Goal: Task Accomplishment & Management: Manage account settings

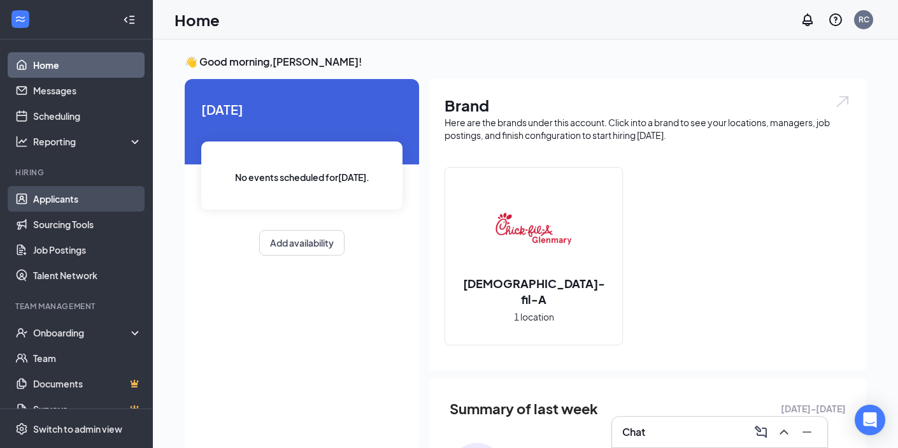
click at [115, 204] on link "Applicants" at bounding box center [87, 198] width 109 height 25
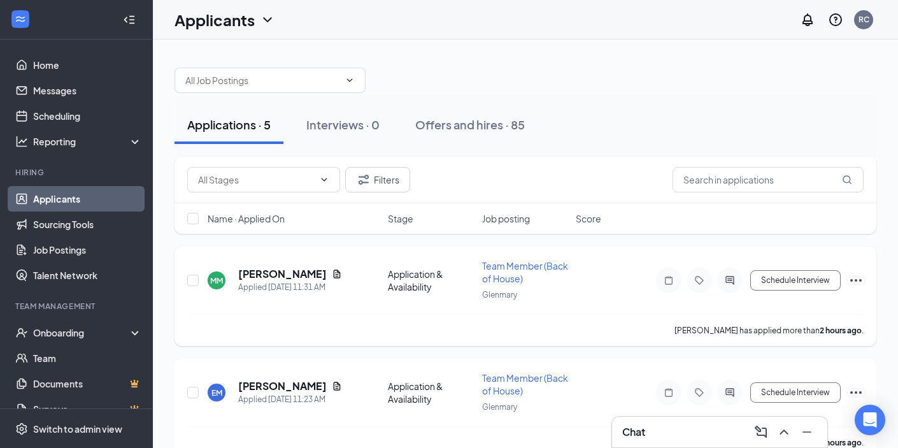
click at [247, 270] on h5 "[PERSON_NAME]" at bounding box center [282, 274] width 89 height 14
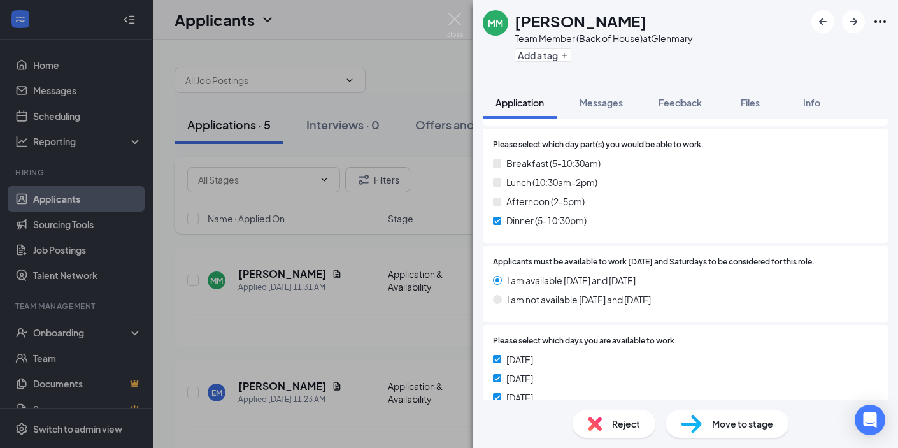
scroll to position [1136, 0]
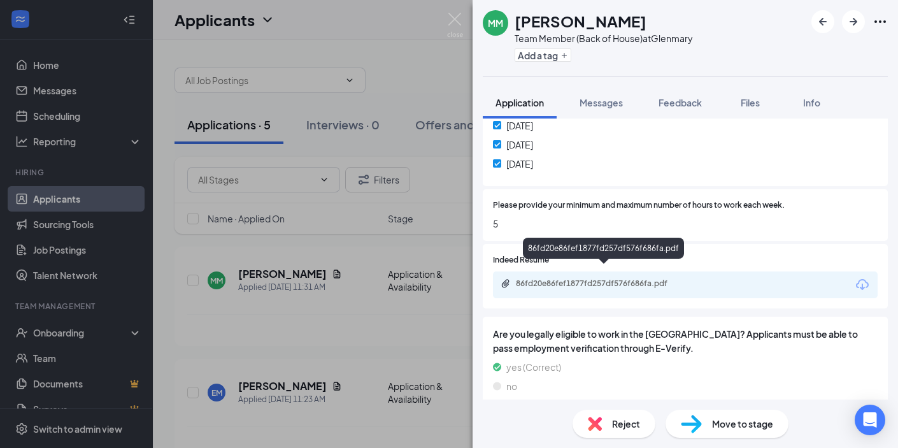
click at [615, 278] on div "86fd20e86fef1877fd257df576f686fa.pdf" at bounding box center [605, 283] width 178 height 10
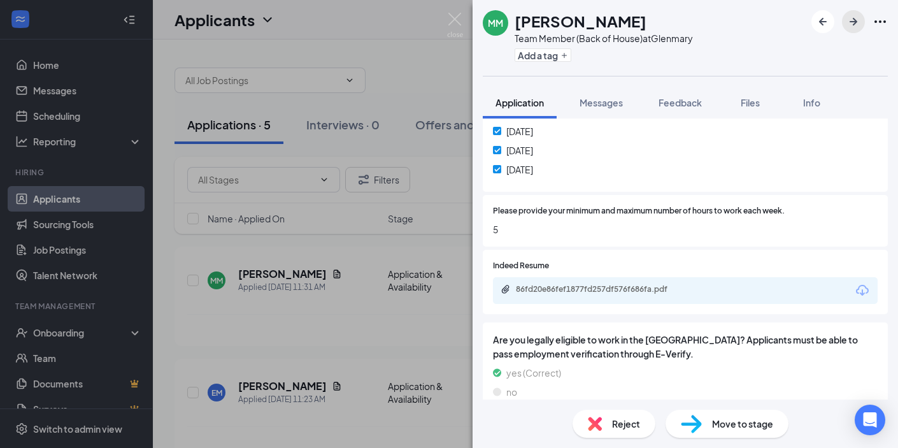
click at [854, 27] on icon "ArrowRight" at bounding box center [853, 21] width 15 height 15
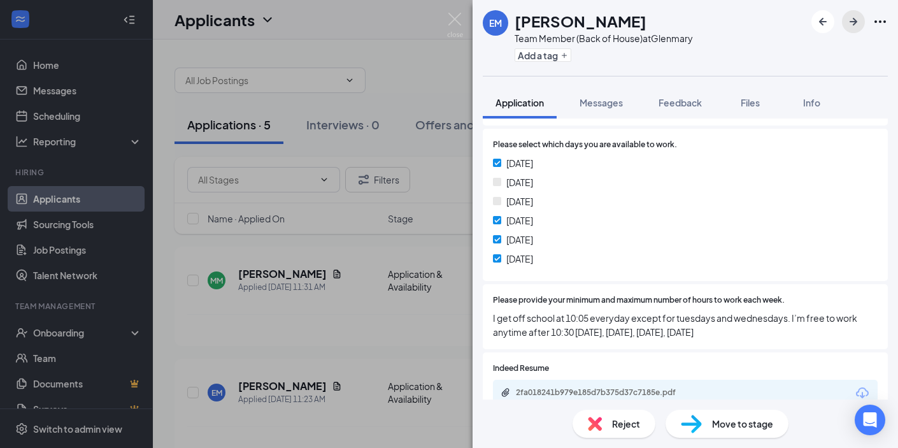
scroll to position [1287, 0]
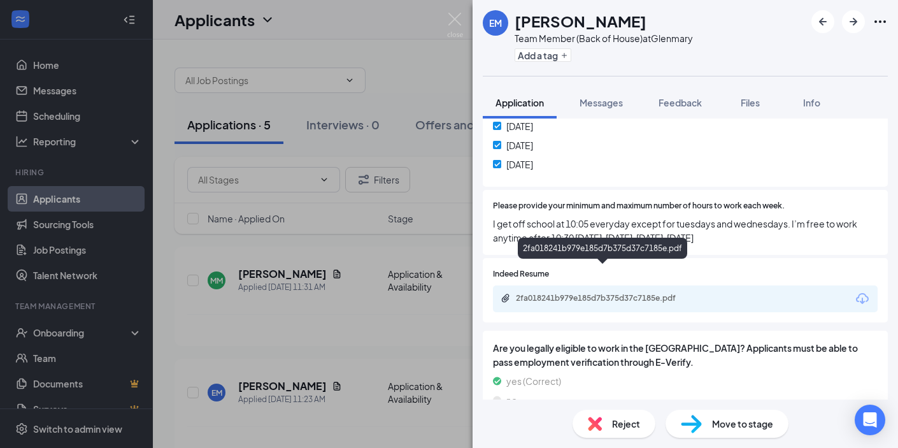
click at [568, 293] on div "2fa018241b979e185d7b375d37c7185e.pdf" at bounding box center [605, 298] width 178 height 10
click at [536, 293] on div "2fa018241b979e185d7b375d37c7185e.pdf" at bounding box center [605, 298] width 178 height 10
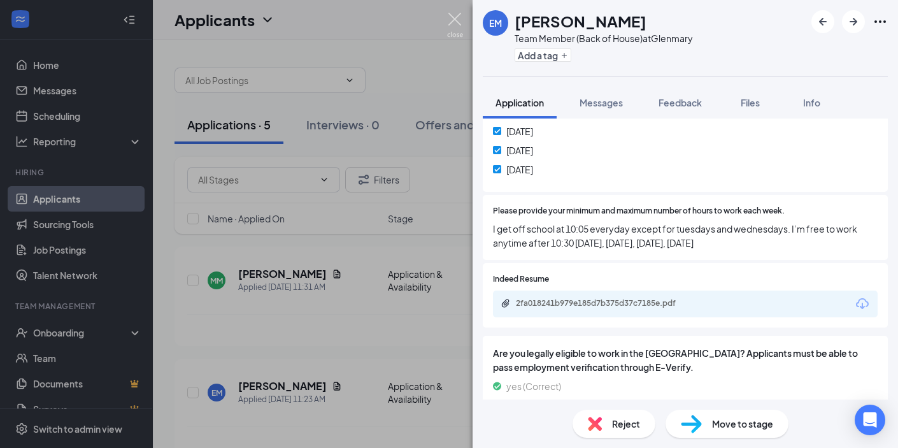
click at [455, 18] on img at bounding box center [455, 25] width 16 height 25
